Goal: Task Accomplishment & Management: Manage account settings

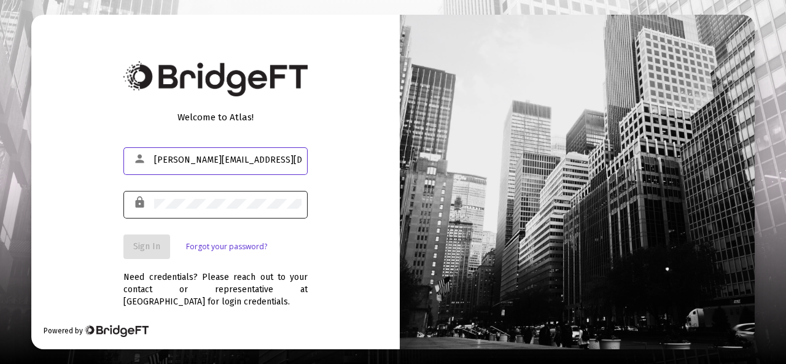
type input "[PERSON_NAME][EMAIL_ADDRESS][DOMAIN_NAME]"
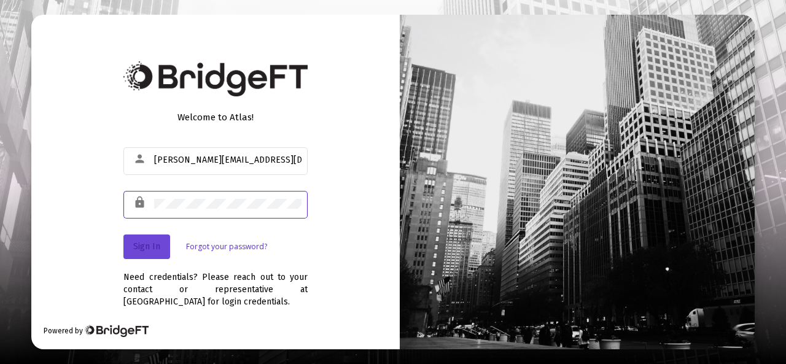
click at [146, 243] on span "Sign In" at bounding box center [146, 246] width 27 height 10
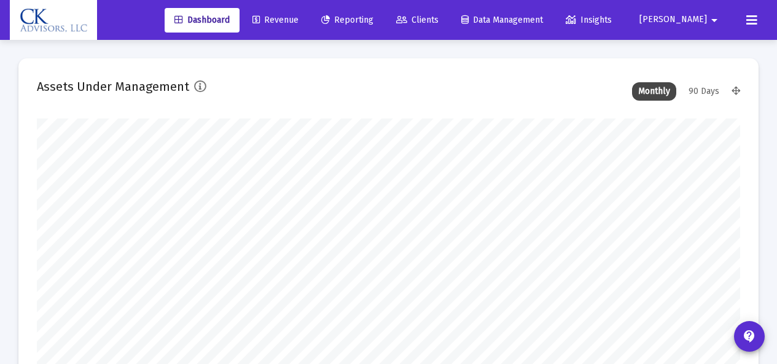
type input "[DATE]"
click at [299, 19] on span "Revenue" at bounding box center [275, 20] width 46 height 10
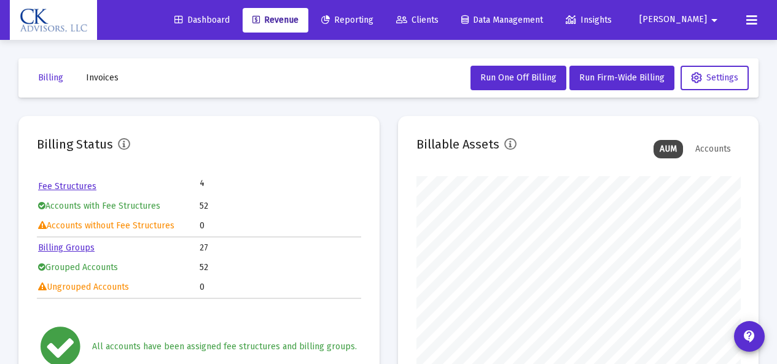
scroll to position [246, 324]
click at [107, 78] on span "Invoices" at bounding box center [102, 77] width 33 height 10
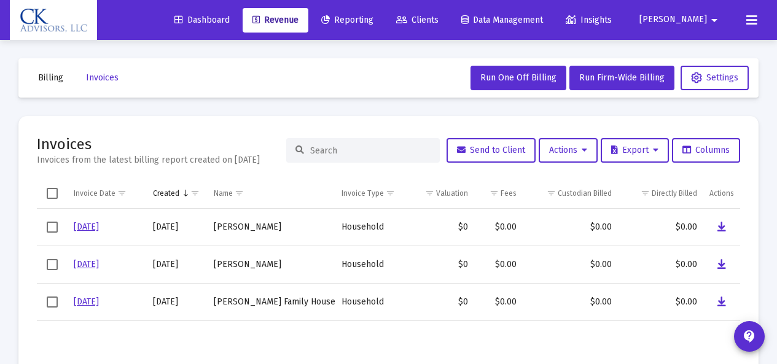
click at [54, 301] on span "Select row" at bounding box center [52, 302] width 11 height 11
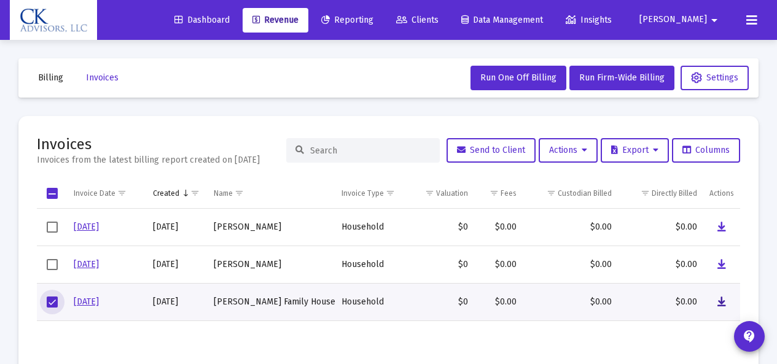
click at [720, 299] on icon "Data grid" at bounding box center [721, 302] width 9 height 15
